Goal: Transaction & Acquisition: Book appointment/travel/reservation

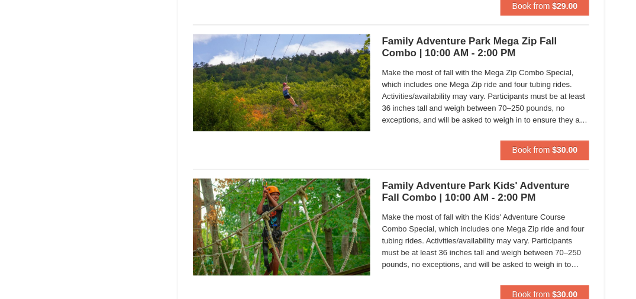
scroll to position [2367, 0]
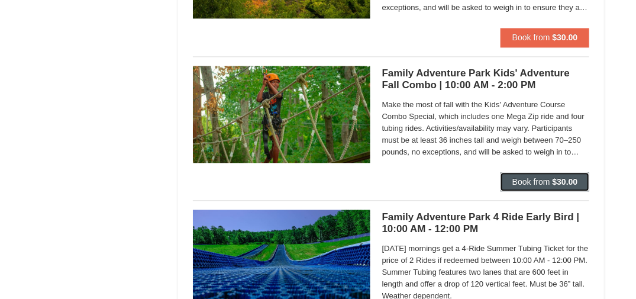
click at [574, 177] on strong "$30.00" at bounding box center [565, 181] width 25 height 9
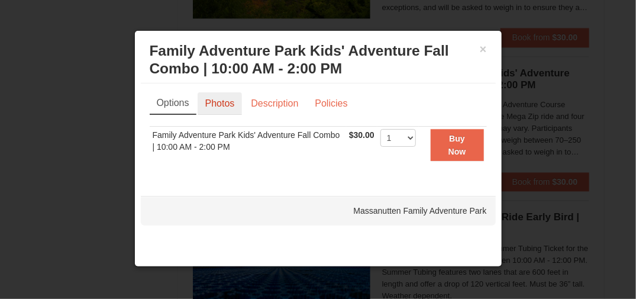
click at [227, 99] on link "Photos" at bounding box center [220, 103] width 45 height 22
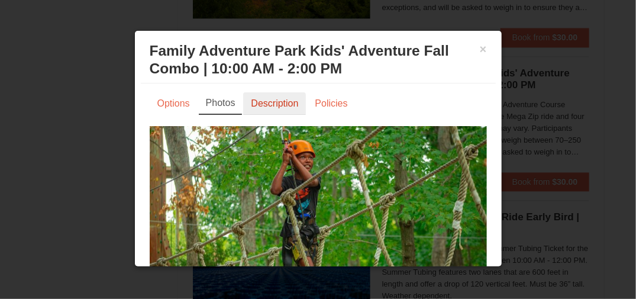
click at [281, 98] on link "Description" at bounding box center [274, 103] width 63 height 22
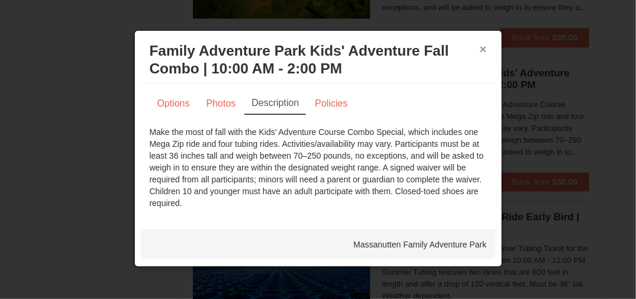
click at [485, 50] on button "×" at bounding box center [483, 49] width 7 height 12
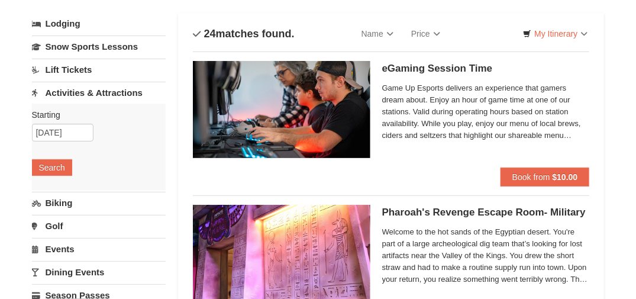
scroll to position [118, 0]
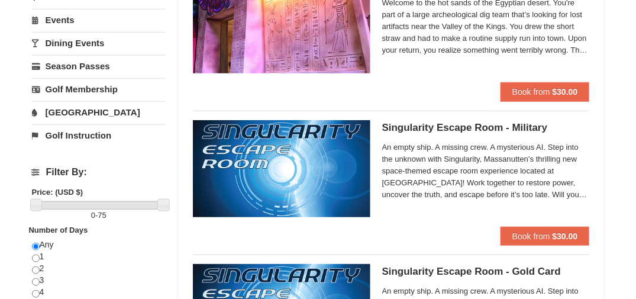
click at [90, 108] on link "[GEOGRAPHIC_DATA]" at bounding box center [99, 112] width 134 height 22
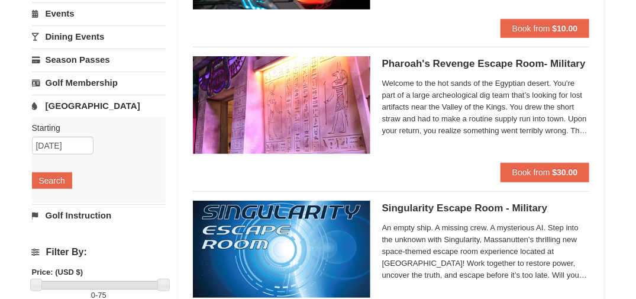
scroll to position [209, 0]
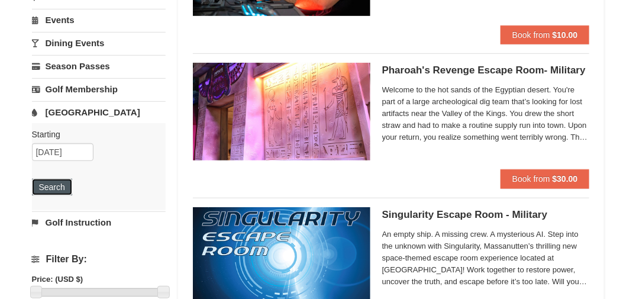
click at [50, 184] on button "Search" at bounding box center [52, 187] width 40 height 17
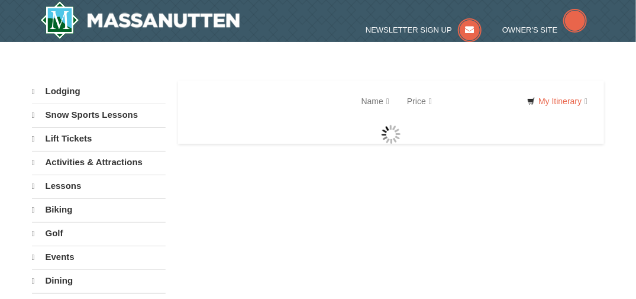
select select "9"
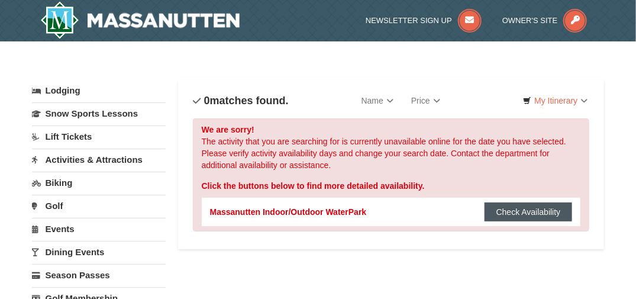
click at [540, 212] on button "Check Availability" at bounding box center [529, 211] width 88 height 19
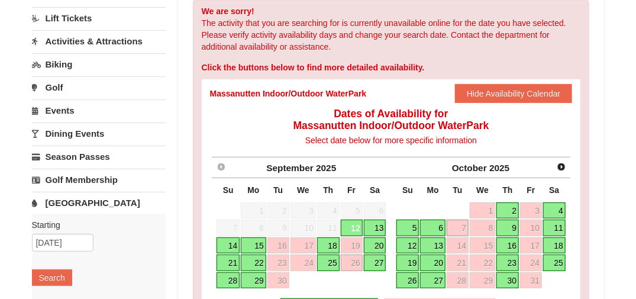
scroll to position [177, 0]
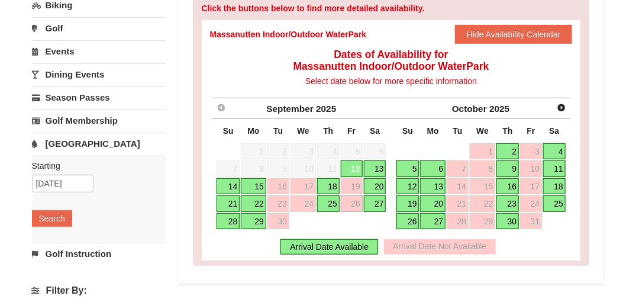
click at [369, 202] on link "27" at bounding box center [375, 203] width 22 height 17
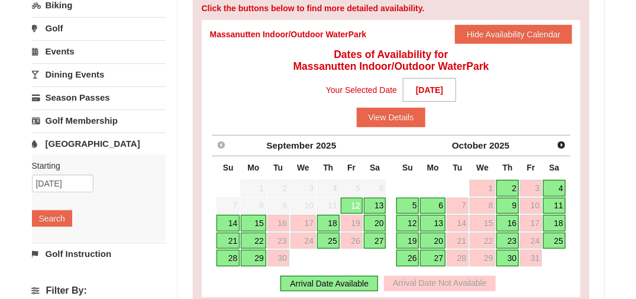
click at [381, 241] on link "27" at bounding box center [375, 241] width 22 height 17
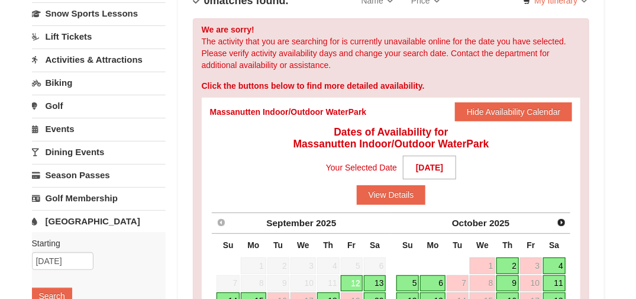
scroll to position [0, 0]
